Goal: Task Accomplishment & Management: Use online tool/utility

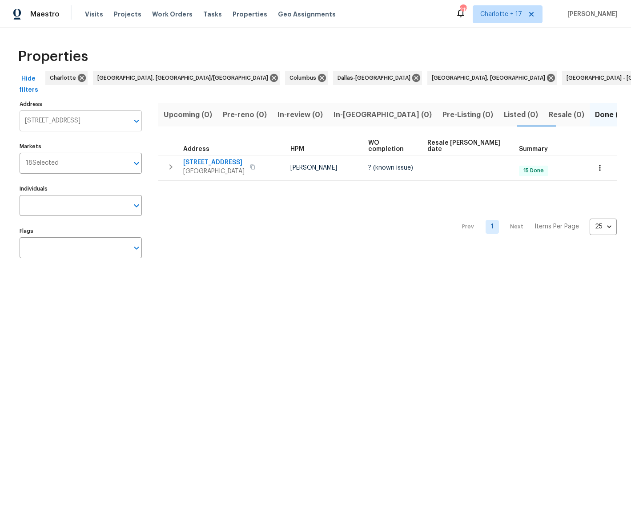
click at [136, 119] on icon "Open" at bounding box center [136, 121] width 11 height 11
paste input "[STREET_ADDRESS]"
type input "[STREET_ADDRESS]"
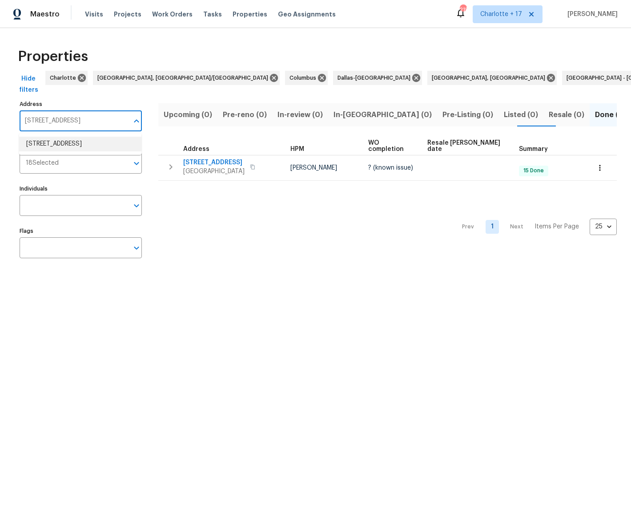
click at [55, 144] on li "[STREET_ADDRESS]" at bounding box center [80, 144] width 122 height 15
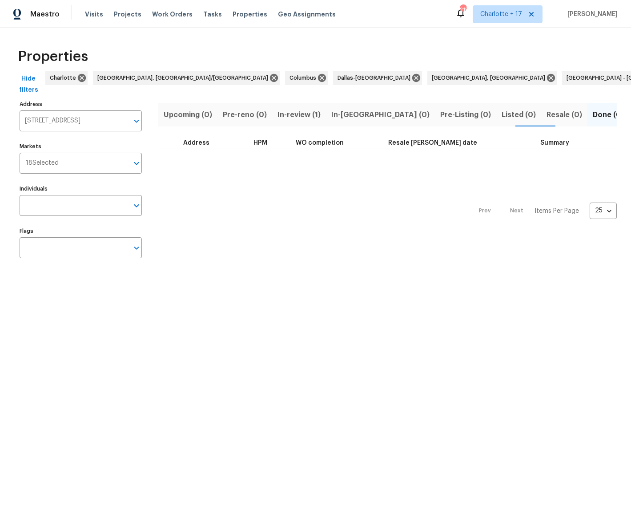
click at [288, 117] on span "In-review (1)" at bounding box center [299, 115] width 43 height 12
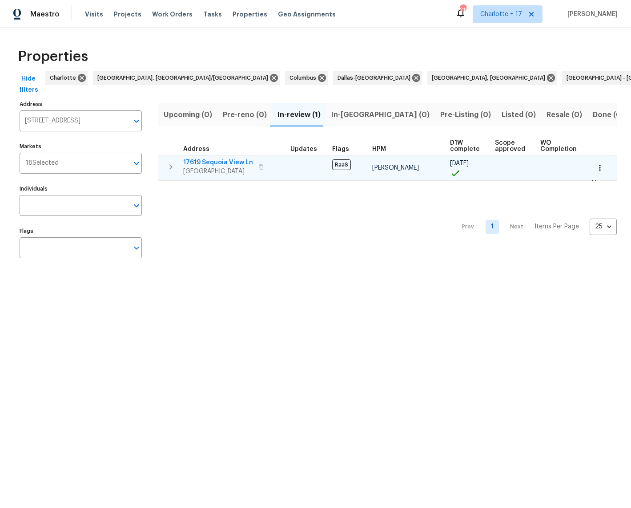
click at [222, 165] on span "17619 Sequoia View Ln" at bounding box center [218, 162] width 70 height 9
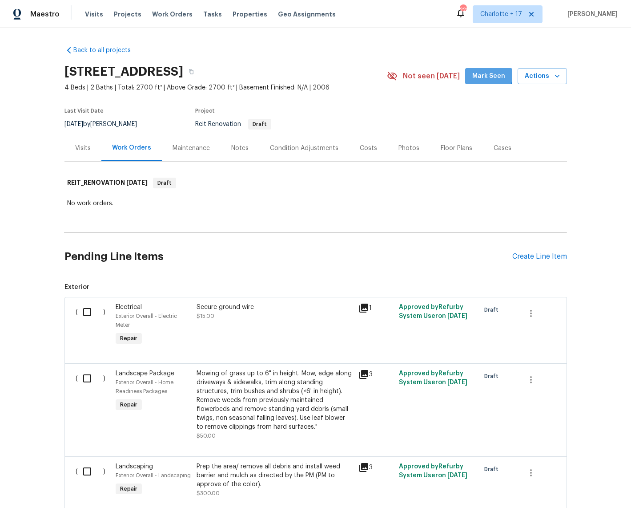
click at [478, 72] on span "Mark Seen" at bounding box center [488, 76] width 33 height 11
click at [560, 77] on icon "button" at bounding box center [557, 76] width 9 height 9
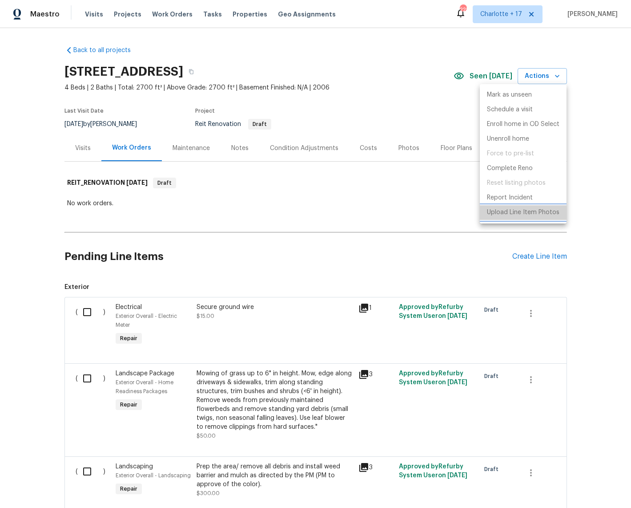
click at [533, 212] on p "Upload Line Item Photos" at bounding box center [523, 212] width 73 height 9
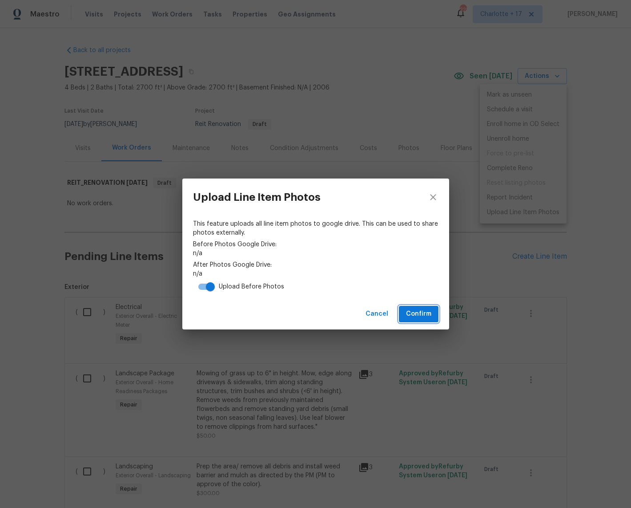
click at [427, 310] on span "Confirm" at bounding box center [418, 313] width 25 height 11
click at [431, 191] on button "close" at bounding box center [433, 196] width 32 height 37
